Goal: Transaction & Acquisition: Download file/media

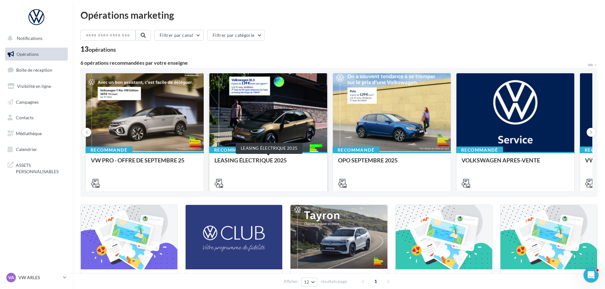
click at [236, 159] on div "LEASING ÉLECTRIQUE 2025" at bounding box center [269, 163] width 108 height 13
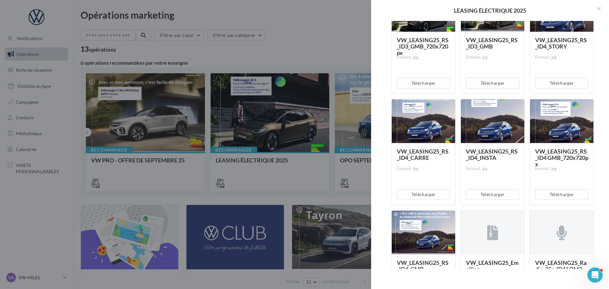
scroll to position [285, 0]
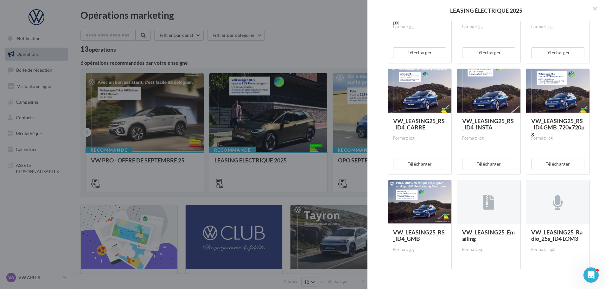
click at [319, 23] on div at bounding box center [302, 144] width 605 height 289
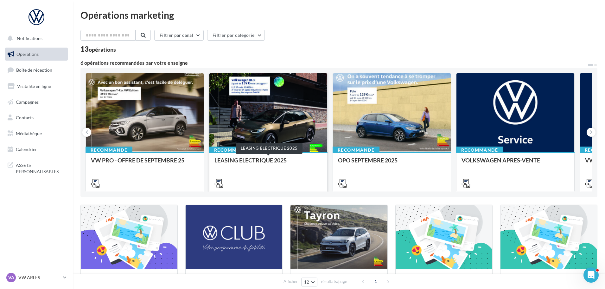
click at [300, 162] on div "LEASING ÉLECTRIQUE 2025" at bounding box center [269, 163] width 108 height 13
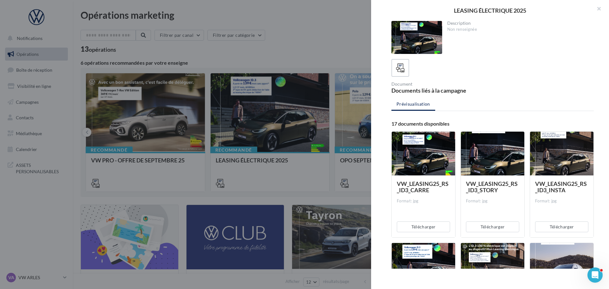
click at [427, 160] on div at bounding box center [422, 154] width 63 height 44
click at [417, 190] on span "VW_LEASING25_RS_ID3_CARRE" at bounding box center [423, 186] width 52 height 13
click at [414, 225] on button "Télécharger" at bounding box center [423, 226] width 53 height 11
click at [418, 204] on div "VW_LEASING25_RS_ID3_CARRE Format: jpg" at bounding box center [423, 205] width 53 height 51
click at [402, 68] on icon at bounding box center [400, 67] width 9 height 9
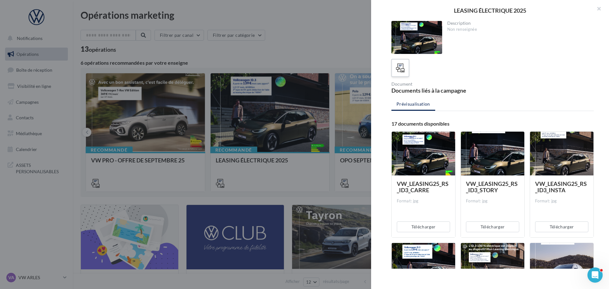
click at [402, 72] on icon at bounding box center [400, 67] width 9 height 9
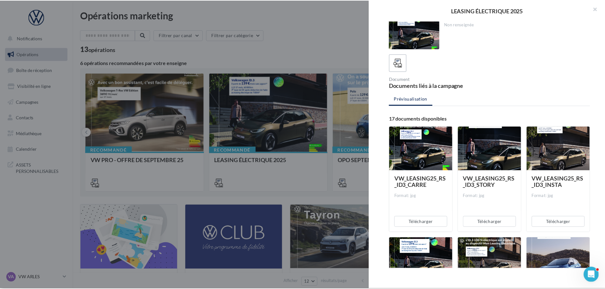
scroll to position [0, 0]
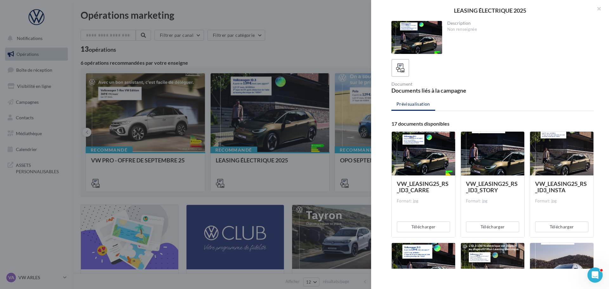
click at [465, 25] on div "Description" at bounding box center [518, 23] width 142 height 4
click at [465, 28] on div "Non renseignée" at bounding box center [518, 30] width 142 height 6
click at [604, 9] on button "button" at bounding box center [595, 9] width 25 height 19
